Goal: Task Accomplishment & Management: Manage account settings

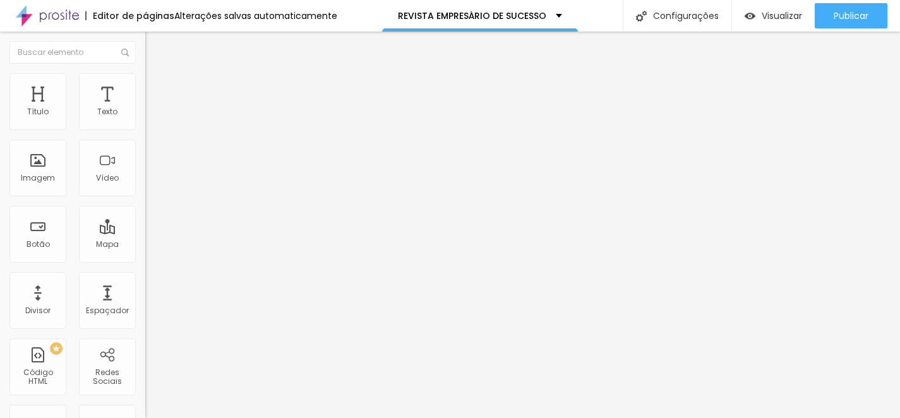
click at [153, 109] on font "Trocar imagem" at bounding box center [183, 103] width 61 height 11
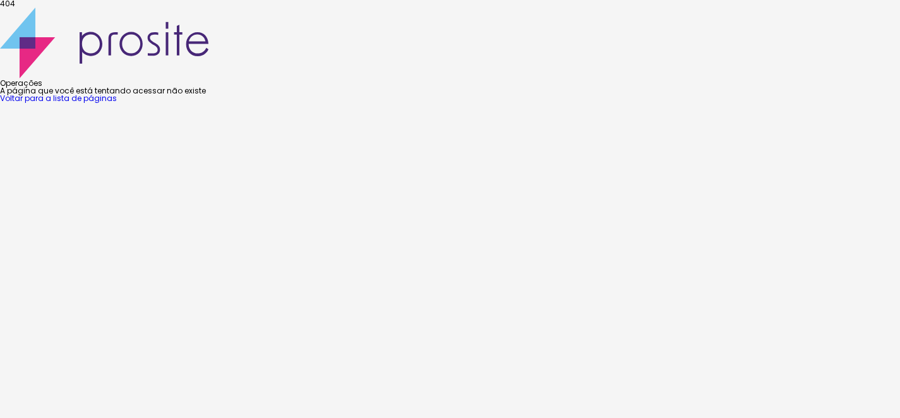
click at [117, 104] on font "Voltar para a lista de páginas" at bounding box center [58, 98] width 117 height 11
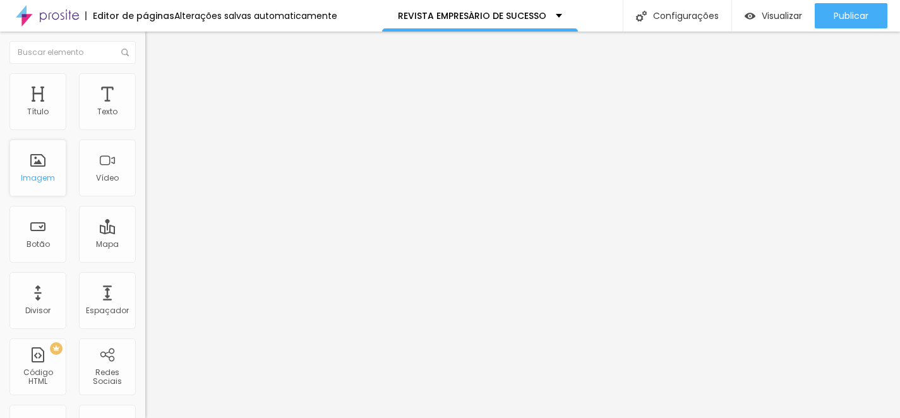
click at [41, 165] on div "Imagem" at bounding box center [37, 168] width 57 height 57
click at [22, 155] on div "Imagem" at bounding box center [37, 168] width 57 height 57
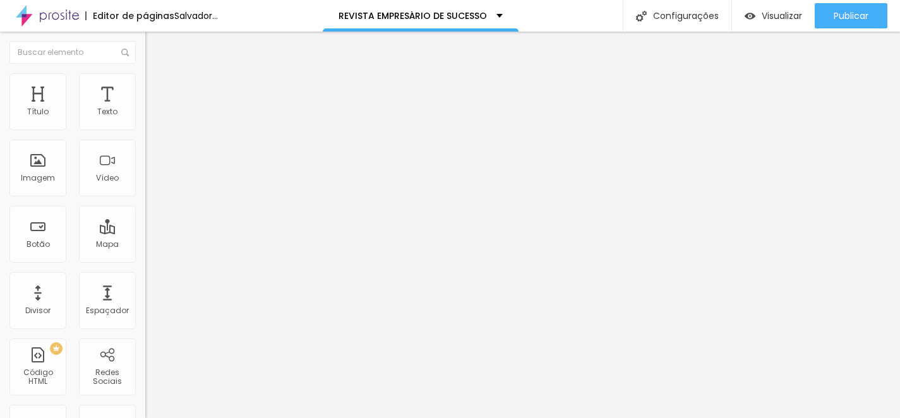
click at [153, 109] on font "Trocar imagem" at bounding box center [183, 103] width 61 height 11
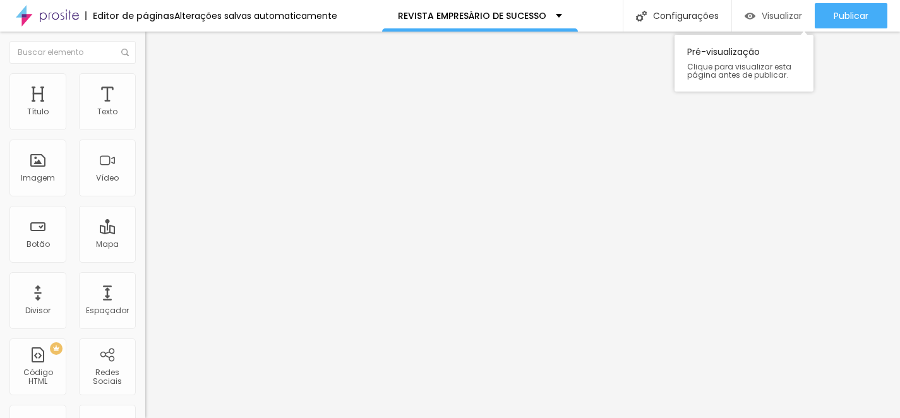
click at [744, 15] on img "button" at bounding box center [749, 16] width 11 height 11
click at [153, 109] on font "Trocar imagem" at bounding box center [183, 103] width 61 height 11
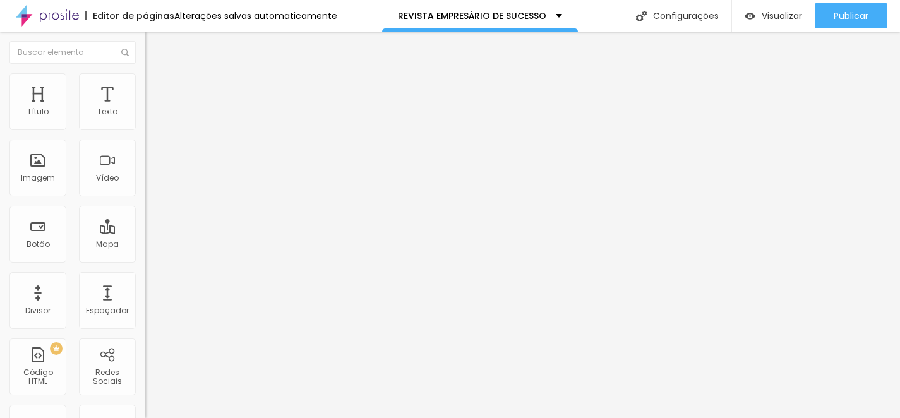
click at [145, 160] on img at bounding box center [149, 155] width 9 height 9
click at [145, 170] on img at bounding box center [149, 165] width 9 height 9
click at [145, 180] on img at bounding box center [149, 175] width 9 height 9
click at [145, 198] on font "Cinema 16:9" at bounding box center [169, 192] width 48 height 11
click at [145, 217] on span "Padrão" at bounding box center [159, 211] width 28 height 11
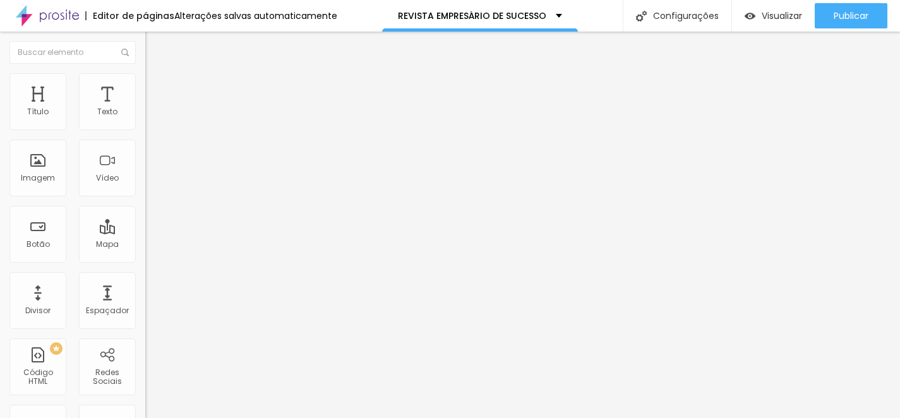
click at [145, 225] on span "Quadrado" at bounding box center [165, 219] width 41 height 11
click at [145, 231] on div "Original" at bounding box center [217, 227] width 145 height 8
click at [145, 204] on div "Cinema 16:9" at bounding box center [217, 200] width 145 height 8
click at [145, 107] on div "Trocar imagem" at bounding box center [217, 102] width 145 height 9
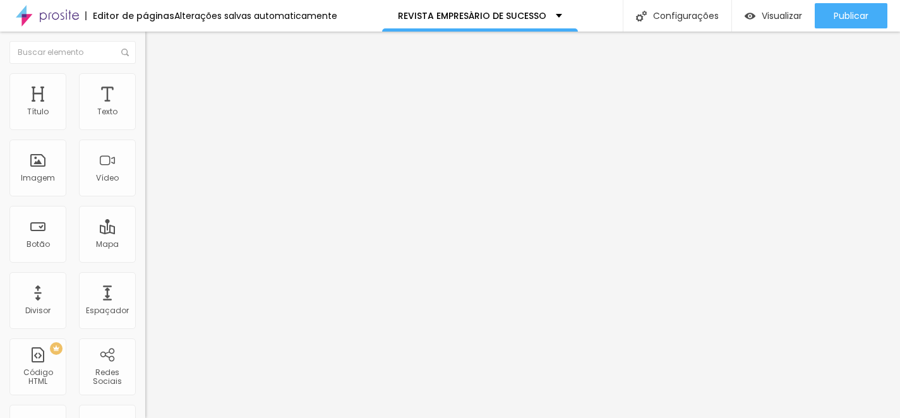
click at [145, 107] on div "Trocar imagem" at bounding box center [217, 102] width 145 height 9
click at [153, 109] on font "Trocar imagem" at bounding box center [183, 103] width 61 height 11
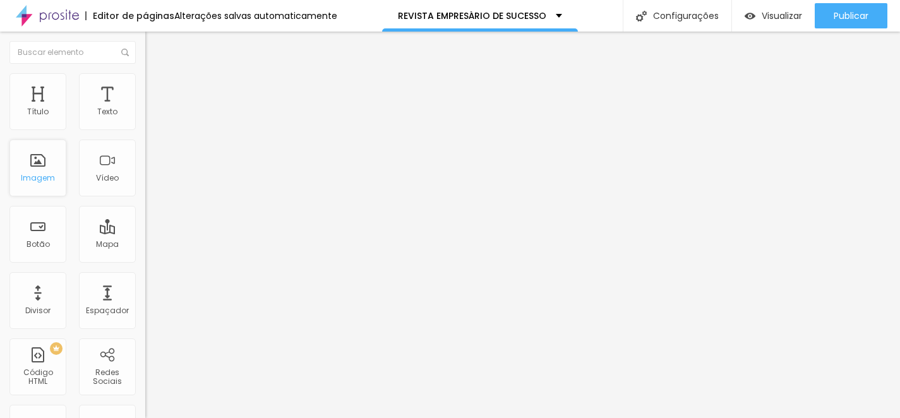
click at [44, 182] on font "Imagem" at bounding box center [38, 177] width 34 height 11
click at [145, 54] on button "Editar nulo" at bounding box center [217, 46] width 145 height 29
click at [155, 50] on img "button" at bounding box center [160, 46] width 10 height 10
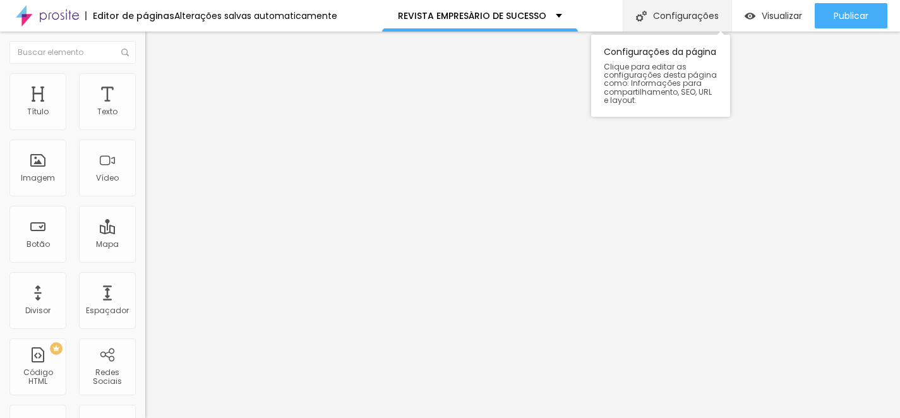
click at [707, 17] on font "Configurações" at bounding box center [686, 15] width 66 height 13
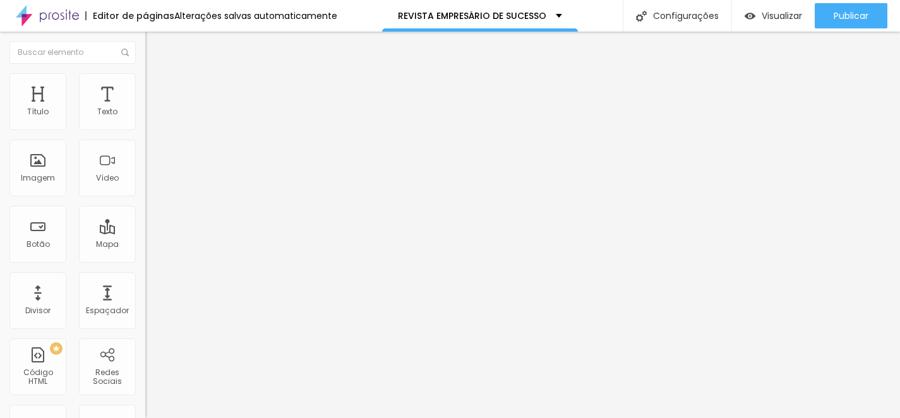
click at [145, 39] on button "Editar nulo" at bounding box center [217, 46] width 145 height 29
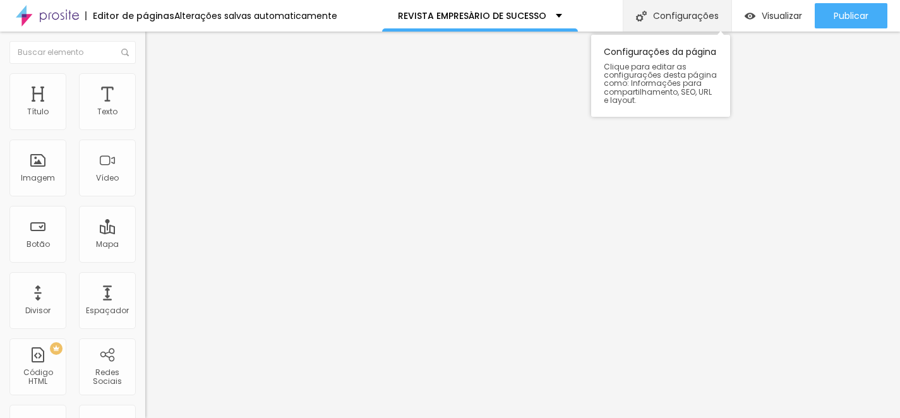
click at [668, 23] on div "Configurações" at bounding box center [676, 16] width 109 height 32
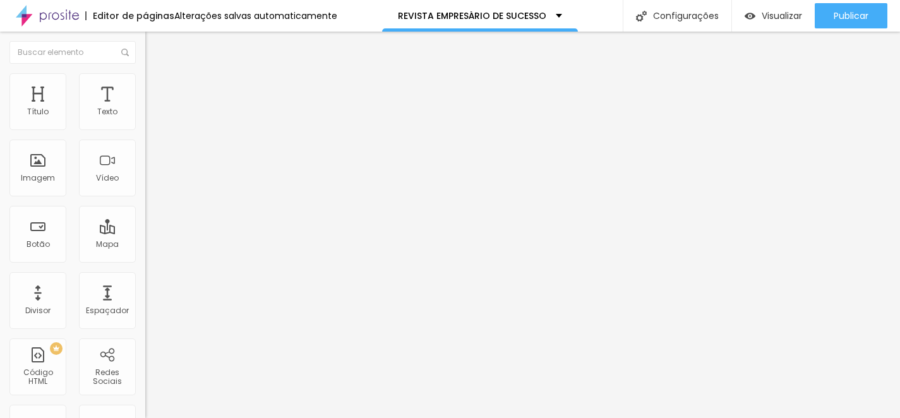
click at [47, 21] on img at bounding box center [47, 16] width 63 height 32
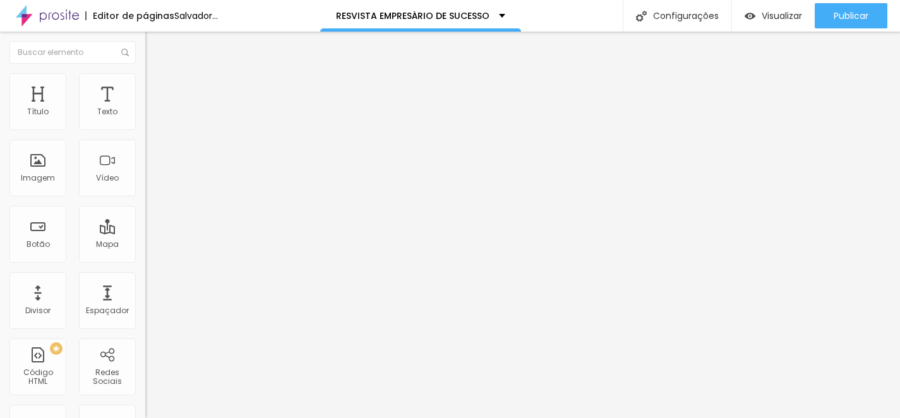
click at [153, 109] on font "Trocar imagem" at bounding box center [183, 103] width 61 height 11
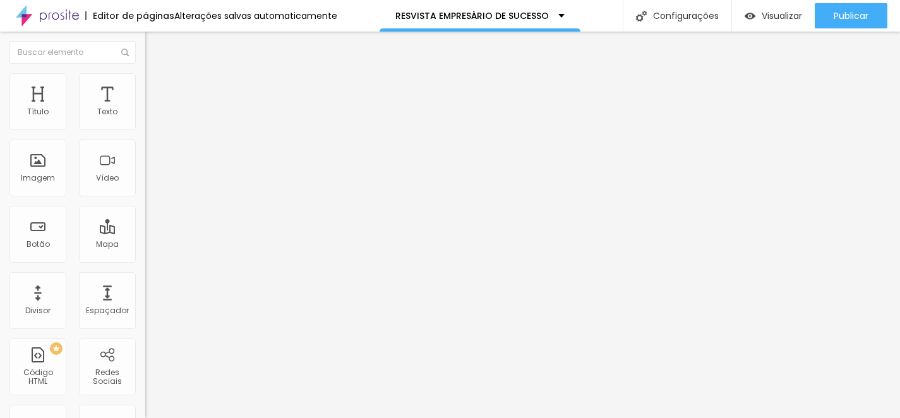
click at [145, 198] on font "Original" at bounding box center [160, 192] width 30 height 11
click at [145, 219] on div "Quadrado 1:1" at bounding box center [217, 215] width 145 height 8
click at [145, 213] on span "Padrão" at bounding box center [159, 207] width 28 height 11
